Goal: Book appointment/travel/reservation: Book appointment/travel/reservation

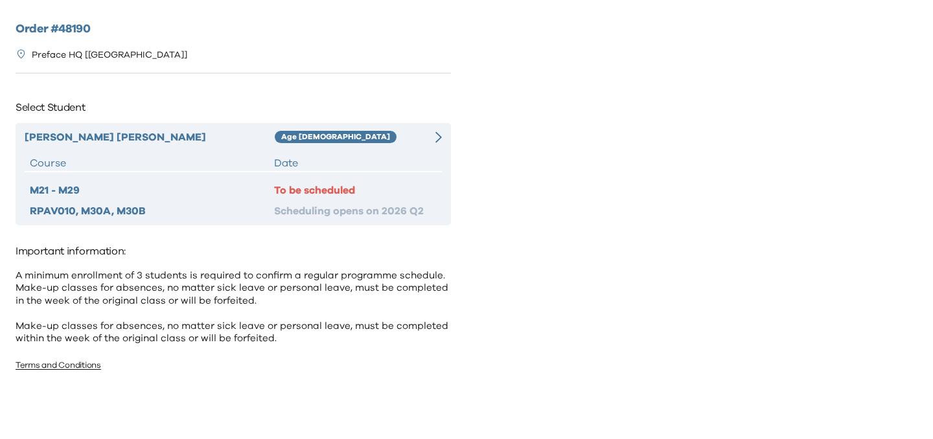
click at [345, 154] on div "[PERSON_NAME] Age [DEMOGRAPHIC_DATA] Course Date M21 - M29 To be scheduled RPAV…" at bounding box center [233, 174] width 435 height 102
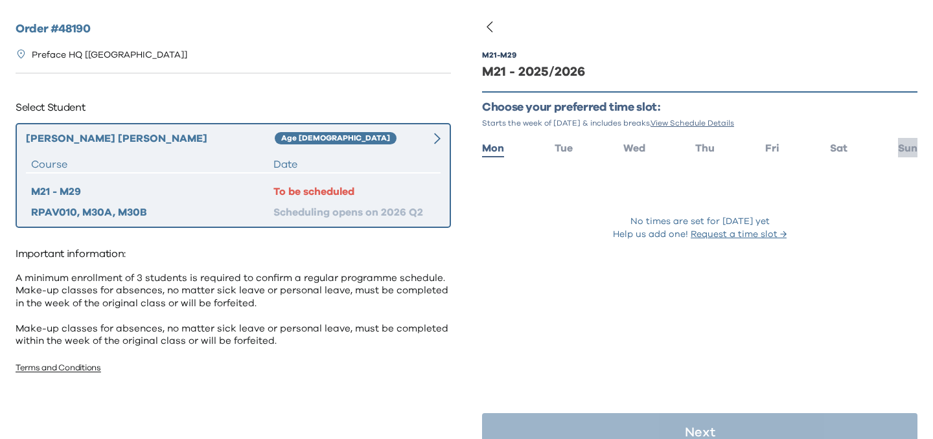
click at [910, 143] on span "Sun" at bounding box center [907, 148] width 19 height 10
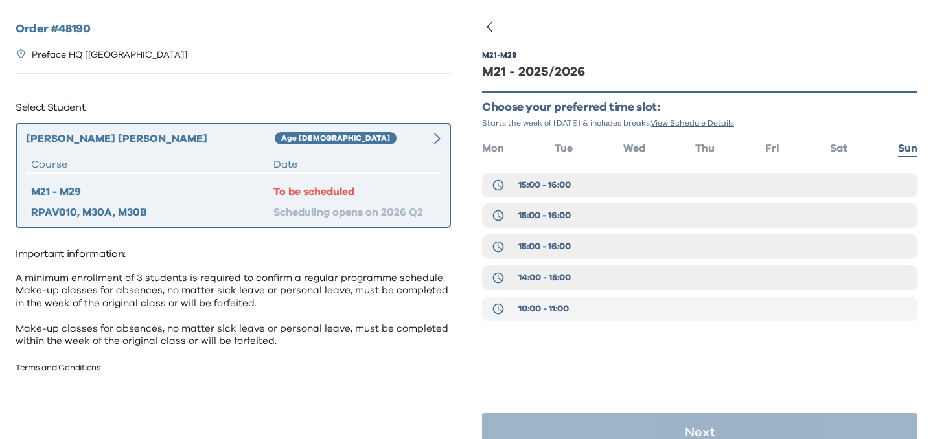
click at [588, 306] on button "10:00 - 11:00" at bounding box center [699, 309] width 435 height 25
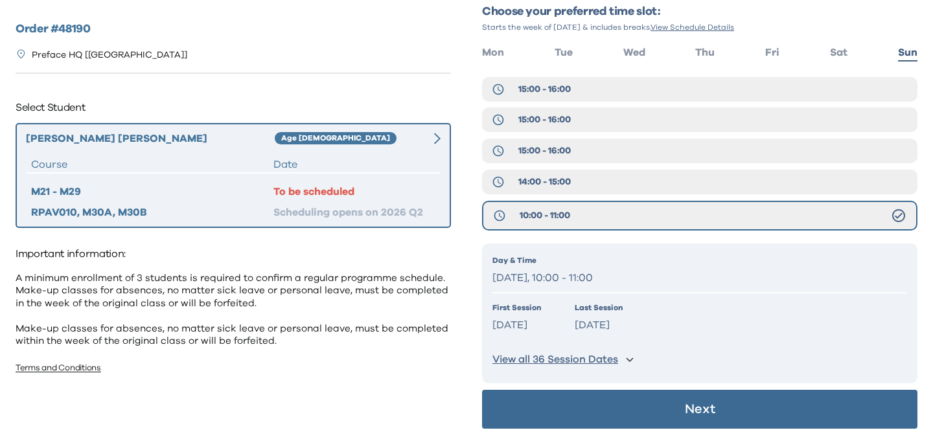
scroll to position [98, 0]
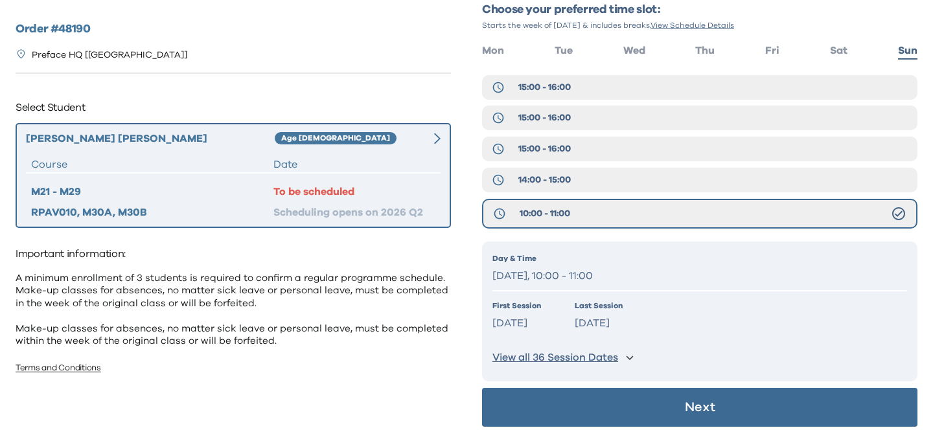
click at [682, 411] on button "Next" at bounding box center [699, 407] width 435 height 39
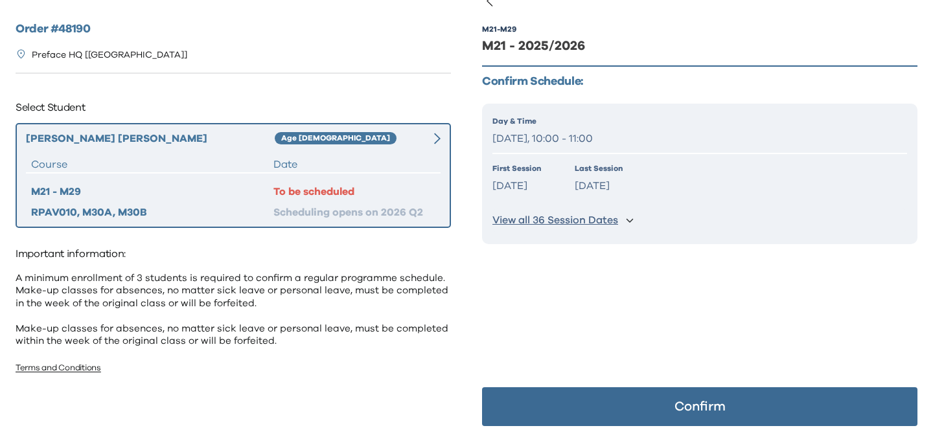
scroll to position [26, 0]
click at [680, 411] on p "Confirm" at bounding box center [700, 406] width 51 height 13
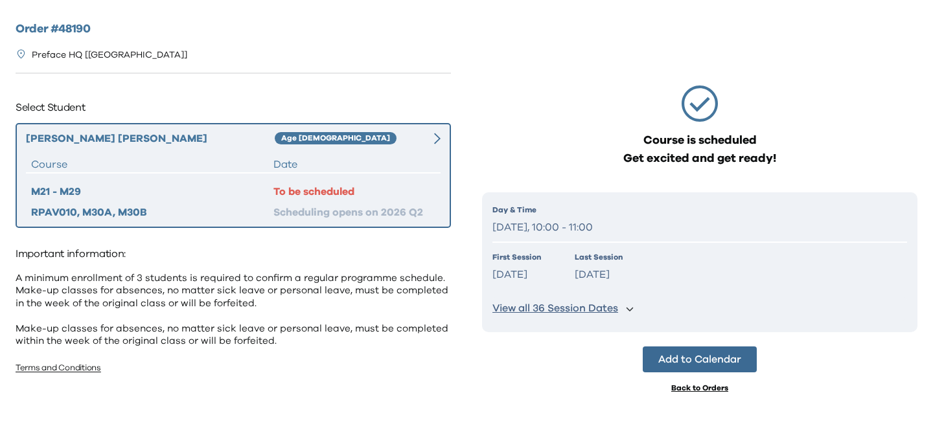
scroll to position [0, 0]
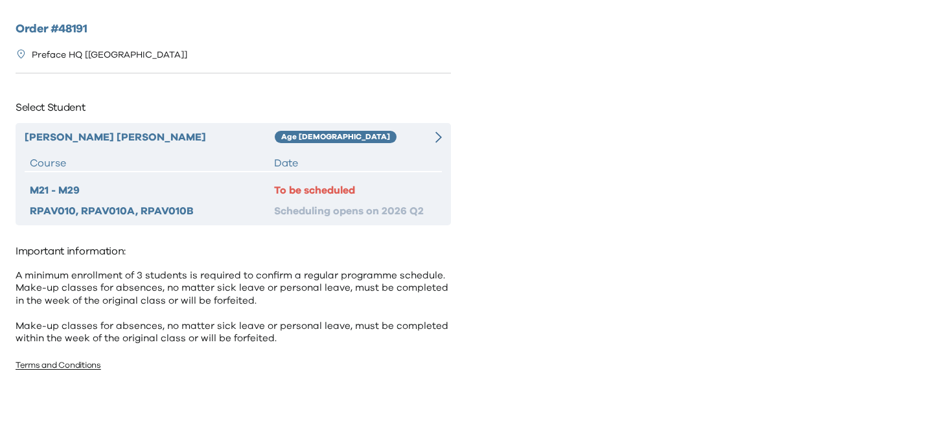
click at [429, 148] on div "[PERSON_NAME] Age [DEMOGRAPHIC_DATA] Course Date M21 - M29 To be scheduled RPAV…" at bounding box center [233, 174] width 435 height 102
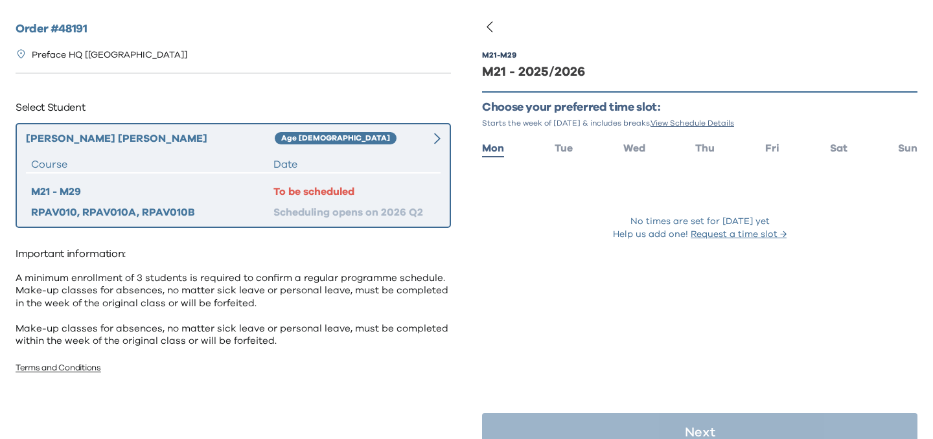
click at [918, 161] on div "M21 - M29 M21 - 2025/2026 Choose your preferred time slot: Starts the week of […" at bounding box center [700, 219] width 467 height 439
click at [913, 150] on span "Sun" at bounding box center [907, 148] width 19 height 10
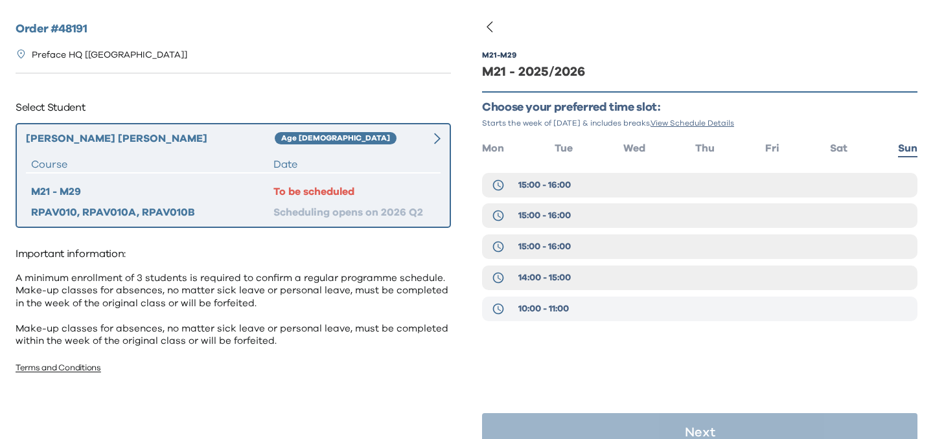
click at [747, 305] on button "10:00 - 11:00" at bounding box center [699, 309] width 435 height 25
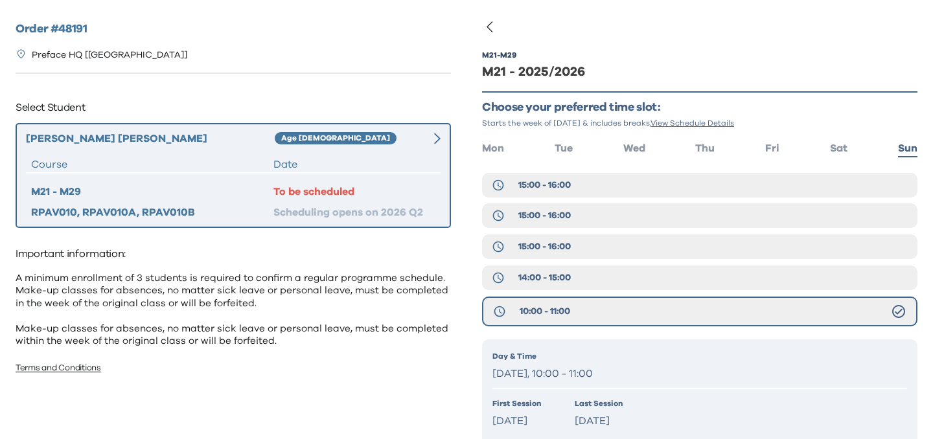
scroll to position [98, 0]
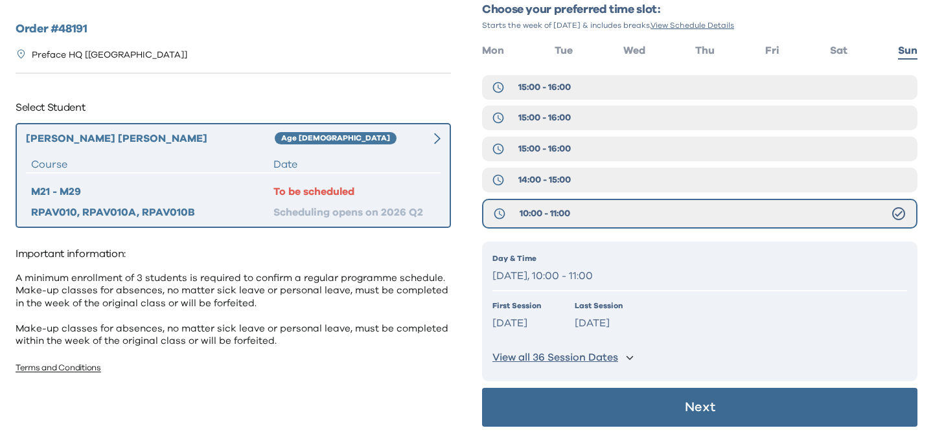
click at [671, 401] on button "Next" at bounding box center [699, 407] width 435 height 39
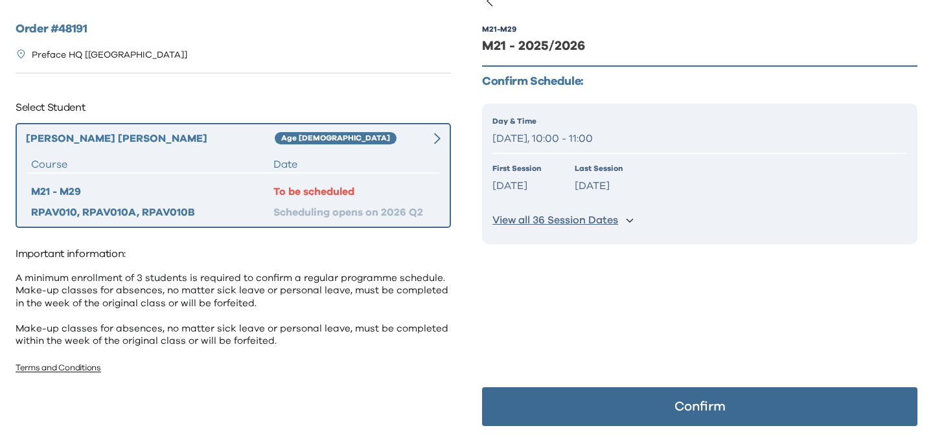
click at [659, 402] on button "Confirm" at bounding box center [699, 406] width 435 height 39
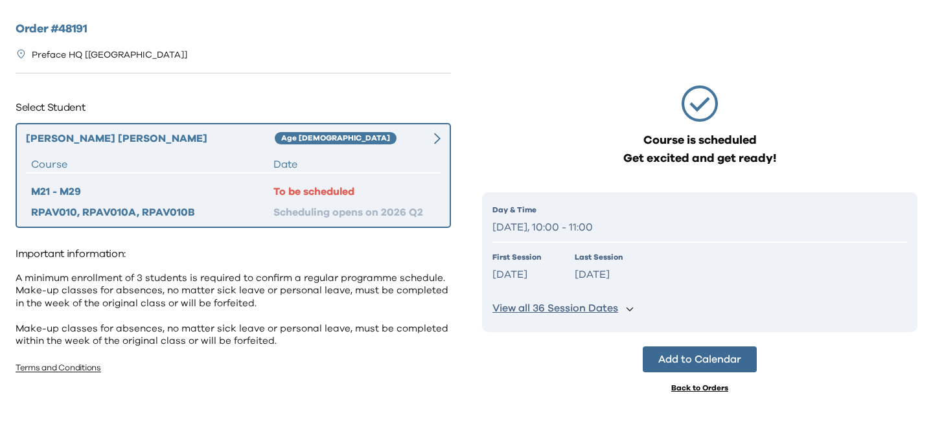
scroll to position [0, 0]
